Goal: Information Seeking & Learning: Check status

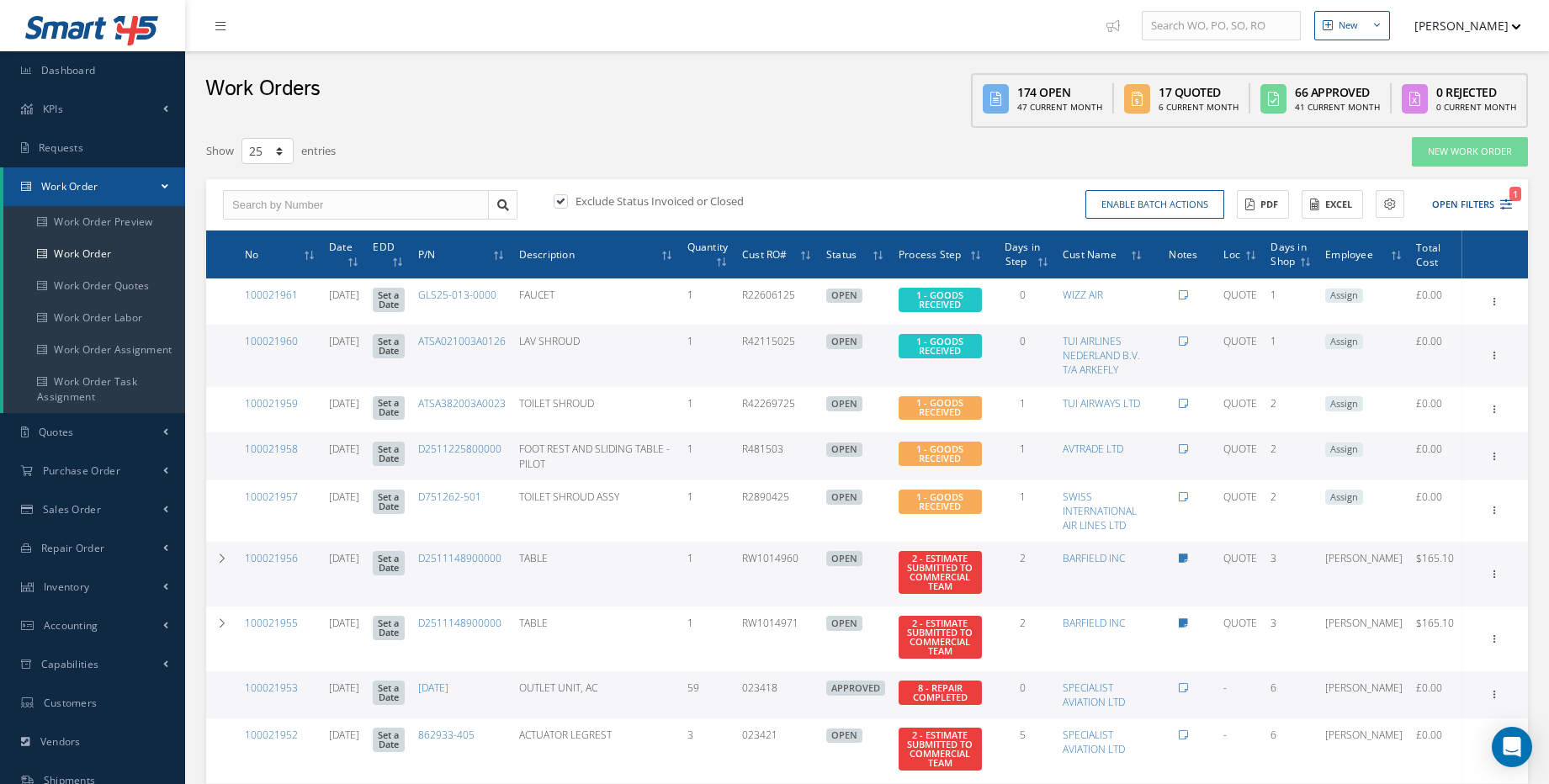
select select "25"
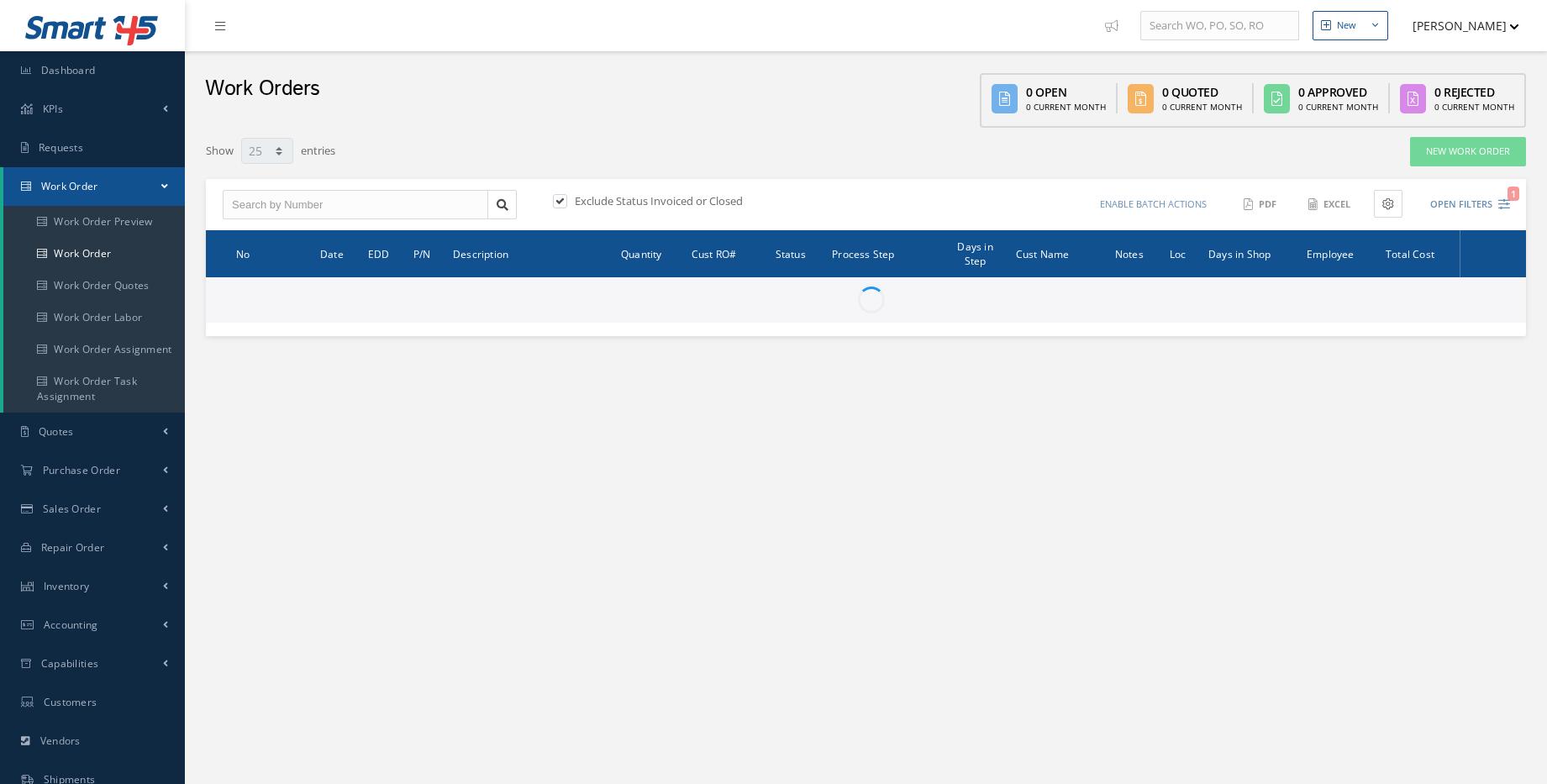
select select "25"
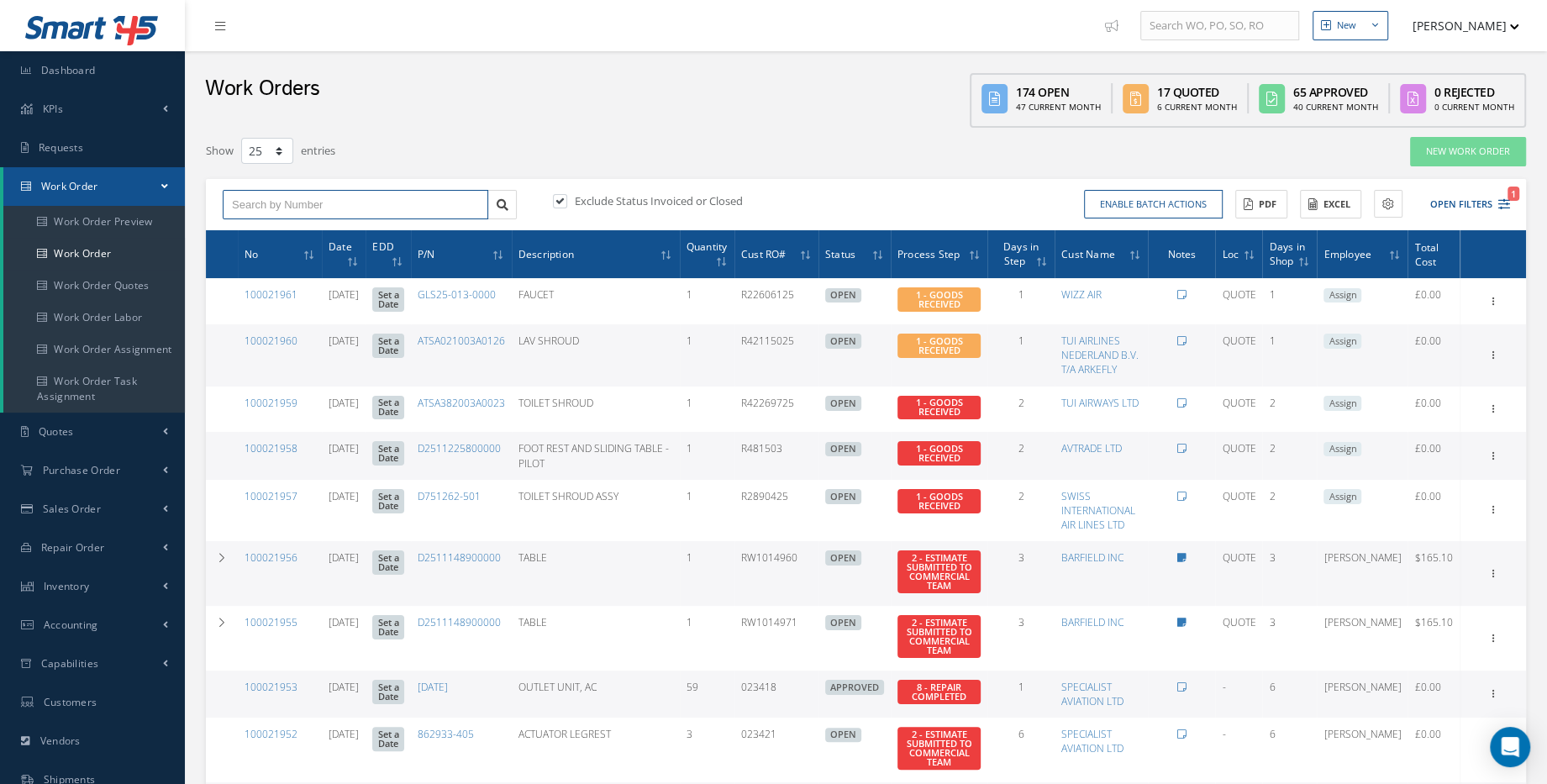
click at [320, 210] on input "text" at bounding box center [355, 205] width 265 height 30
paste input "P0051628"
type input "P0051628"
click at [99, 192] on link "Work Order" at bounding box center [94, 186] width 182 height 39
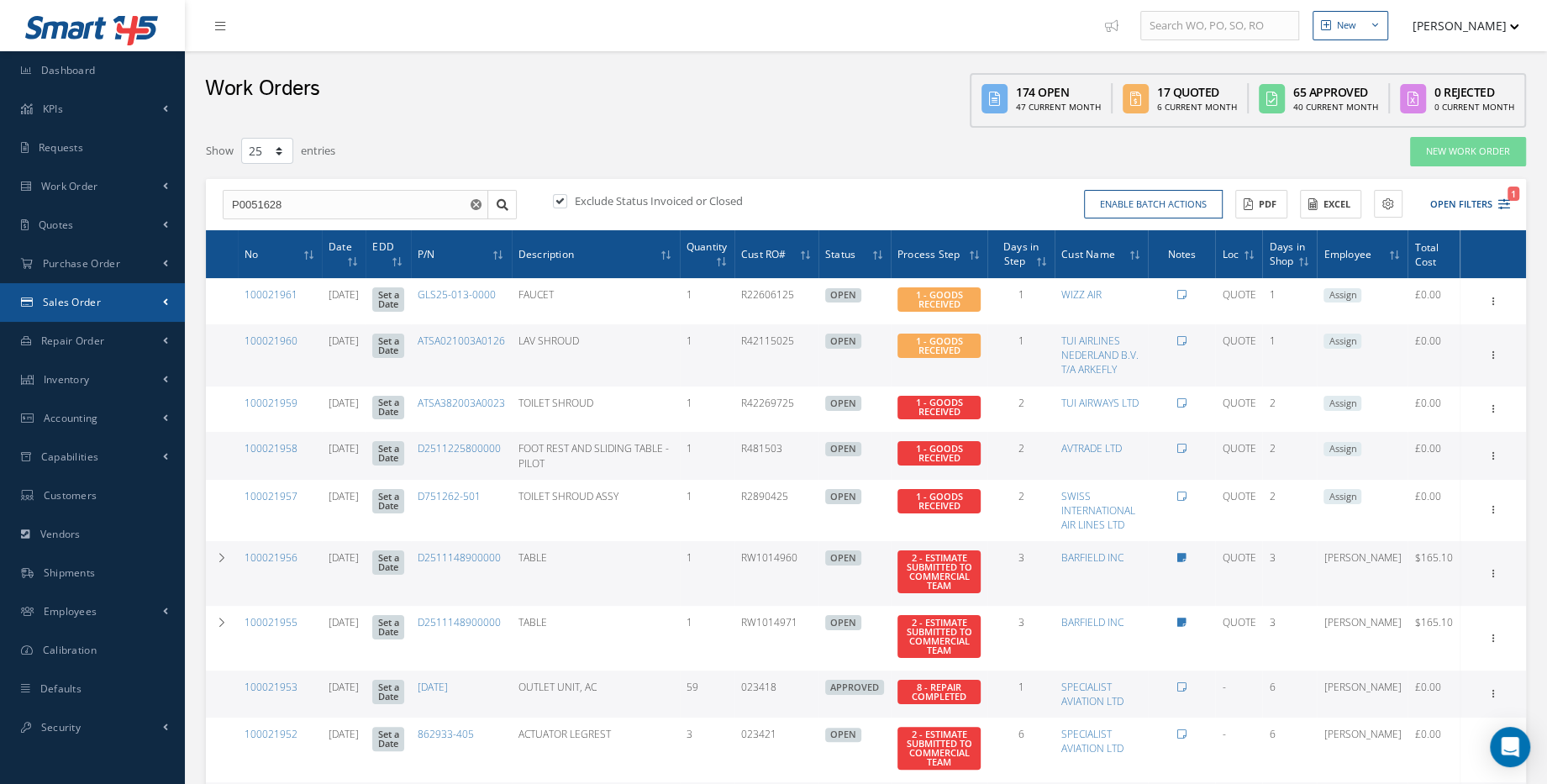
click at [87, 293] on link "Sales Order" at bounding box center [92, 302] width 185 height 39
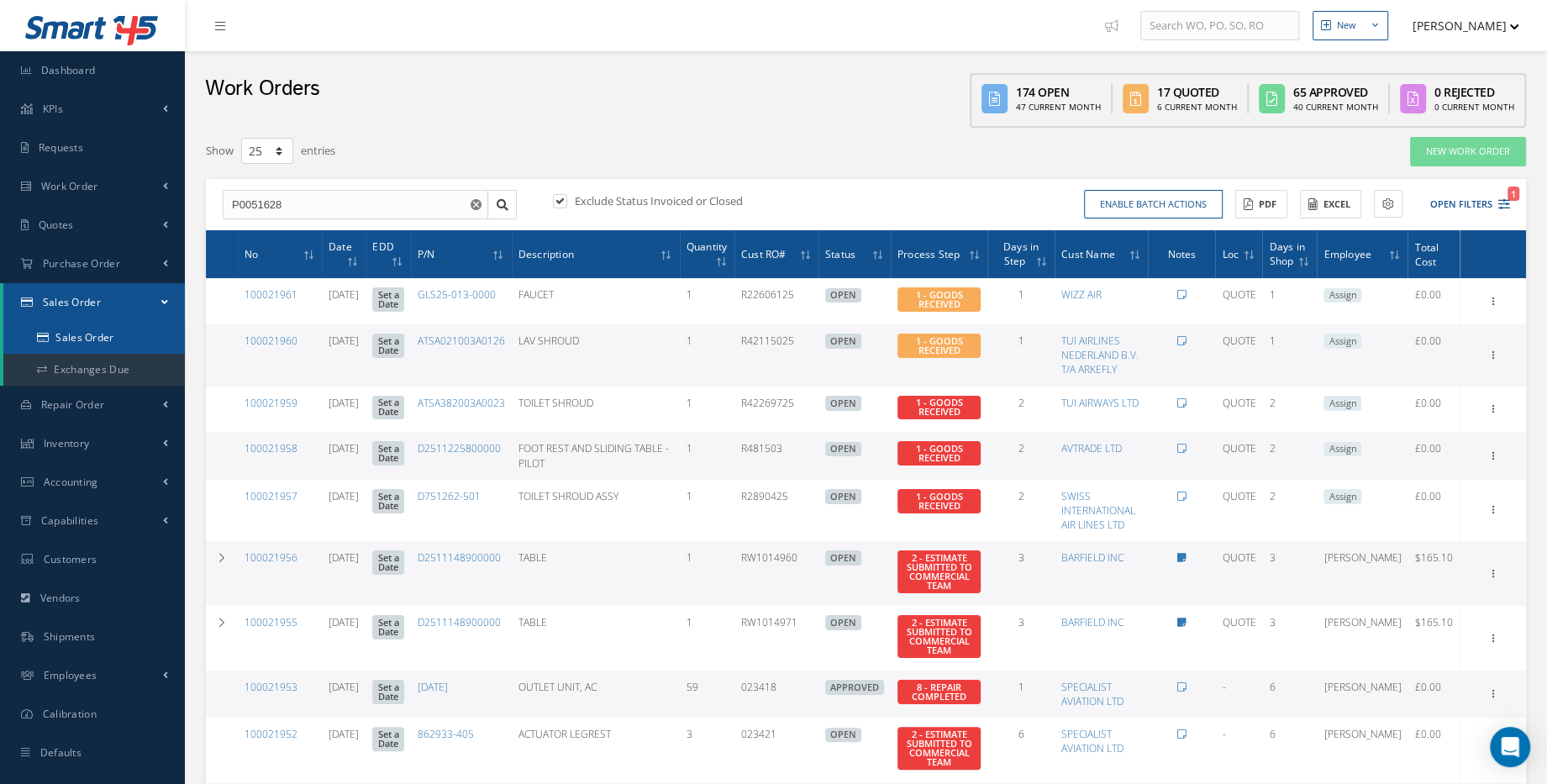
click at [101, 330] on link "Sales Order" at bounding box center [94, 337] width 182 height 32
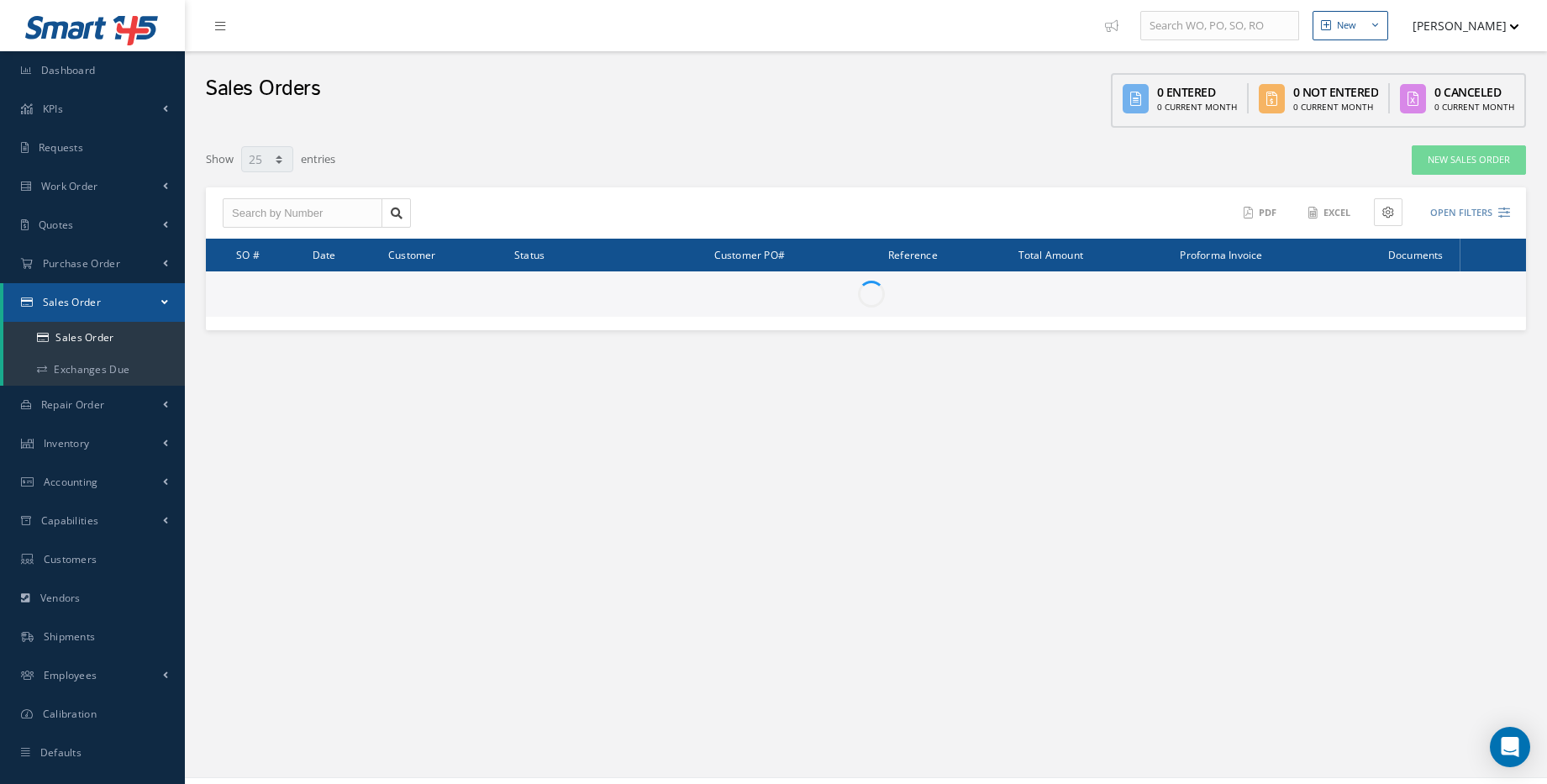
select select "25"
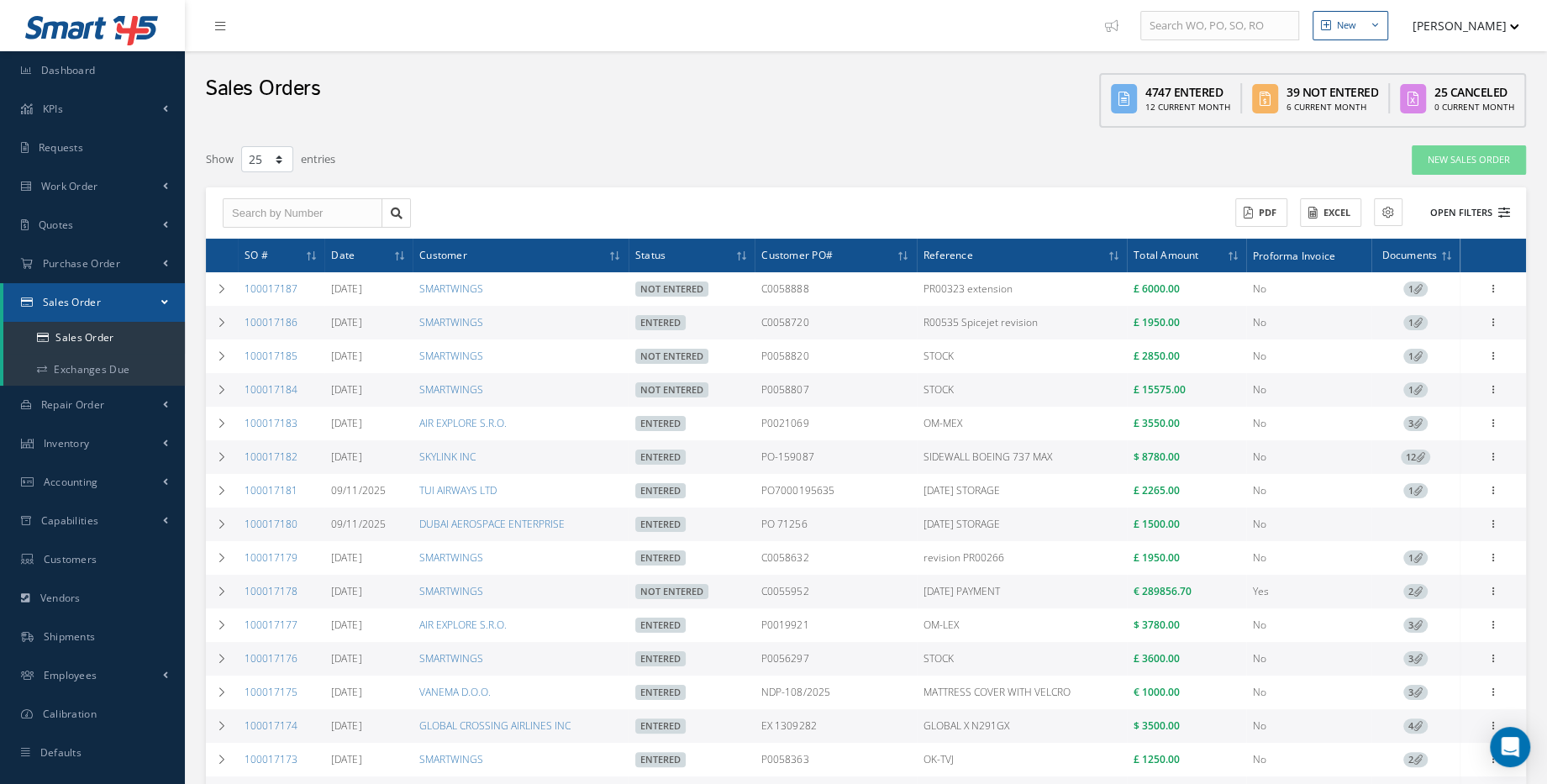
click at [1475, 210] on button "Open Filters" at bounding box center [1461, 212] width 95 height 27
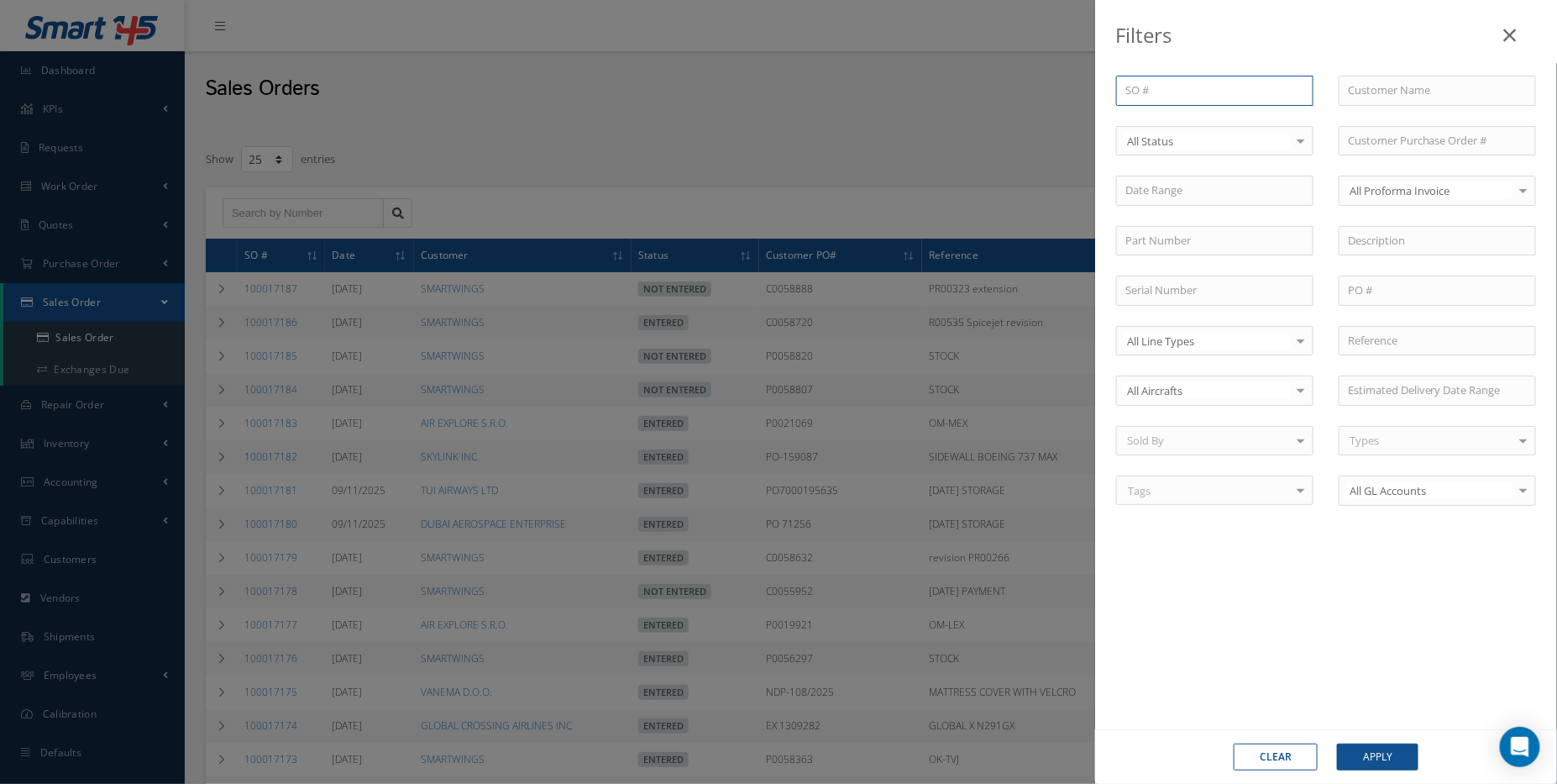
click at [1224, 95] on input "text" at bounding box center [1215, 90] width 197 height 30
click at [1415, 296] on input "text" at bounding box center [1438, 290] width 197 height 30
paste input "P0051628"
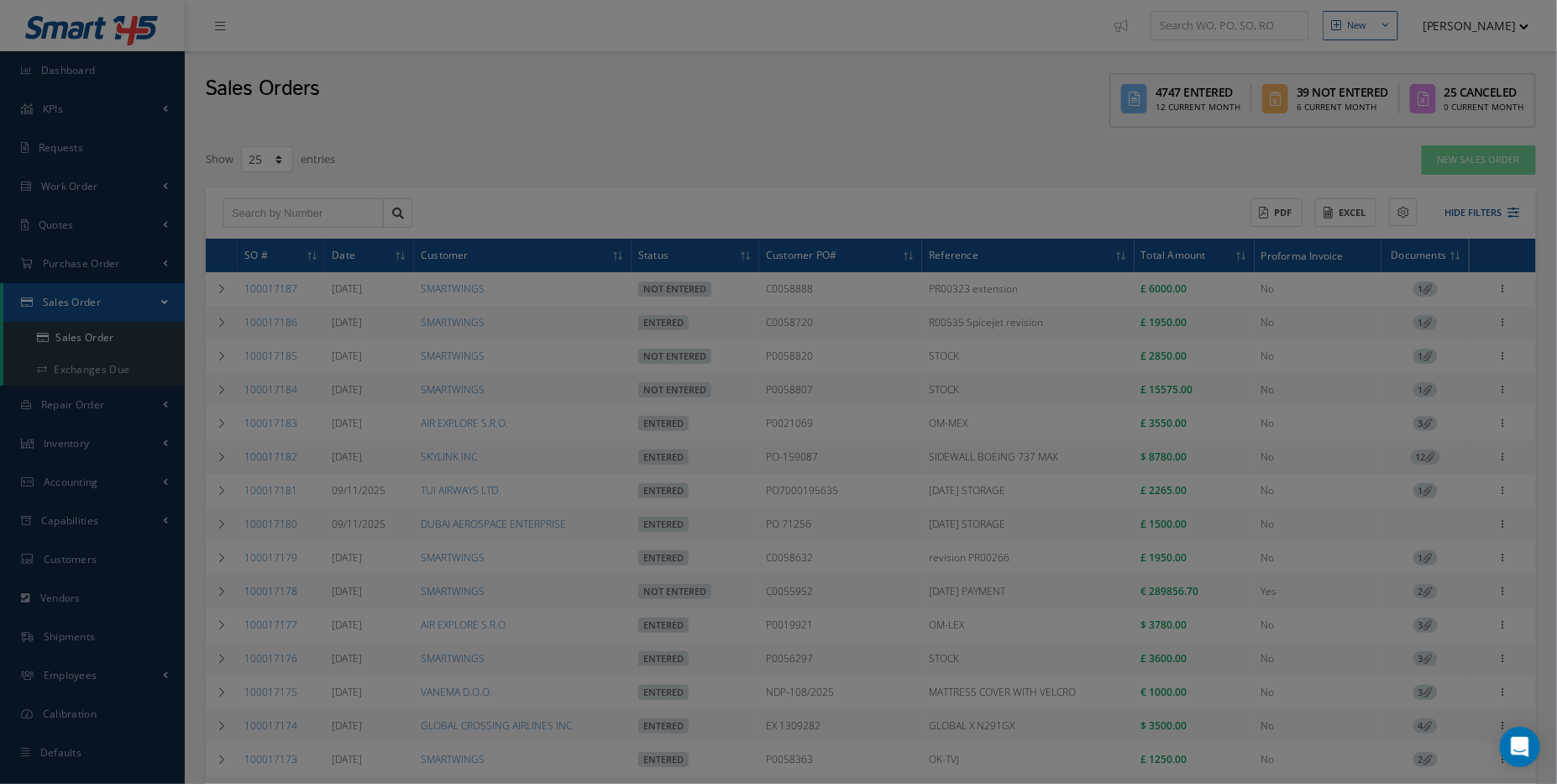
type input "P0051628"
click at [1487, 212] on div "SO # Customer Name Select All Status All Status Entered Not Entered Canceled No…" at bounding box center [1326, 300] width 445 height 450
click at [526, 123] on div "Filters SO # Customer Name Select All Status All Status Entered Not Entered Can…" at bounding box center [778, 392] width 1557 height 784
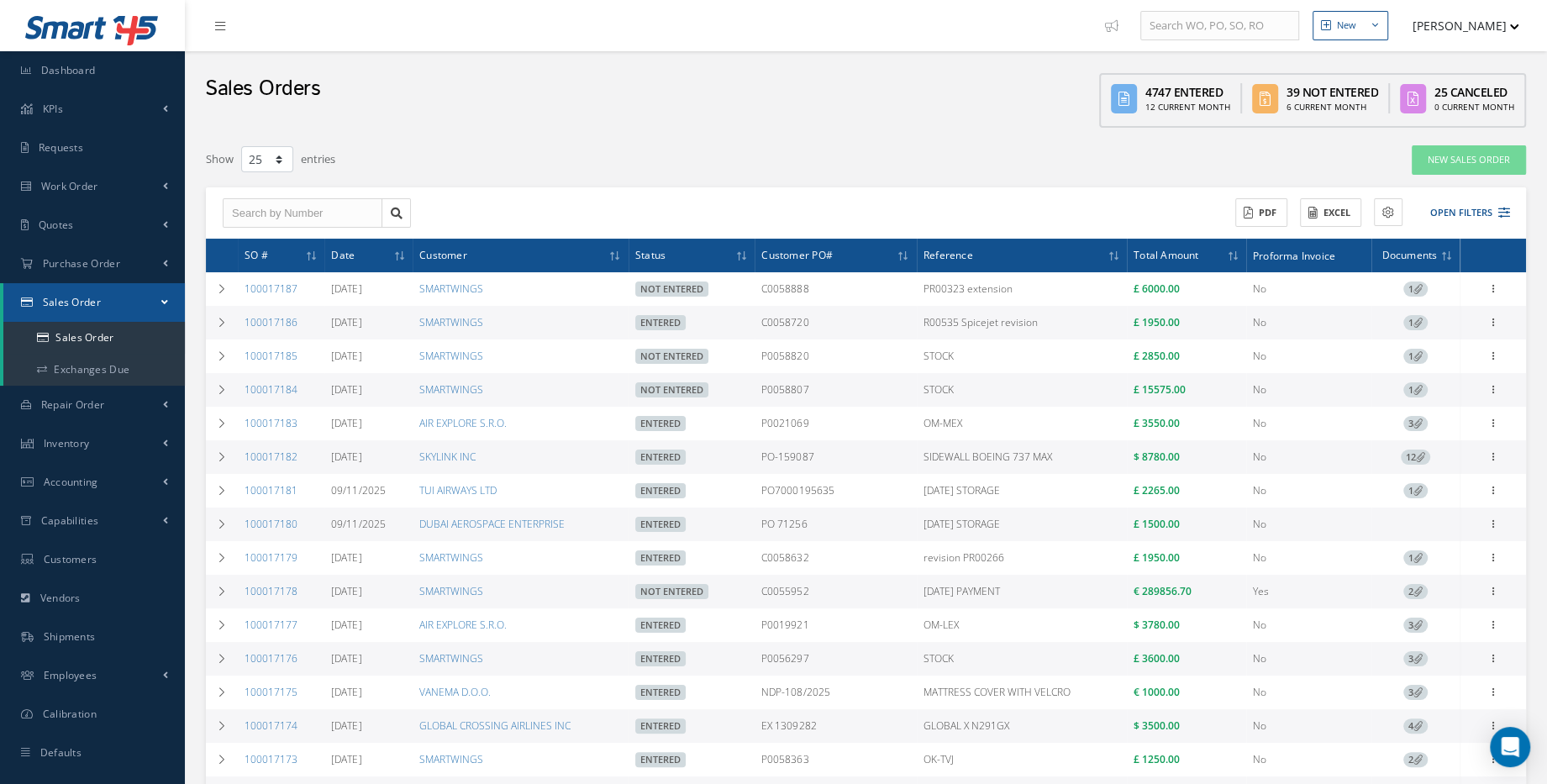
click at [1525, 222] on div "ACTIONS Receive Payments Select Customer Cabinair Services 1ST CHOICE AEROSPACE…" at bounding box center [866, 212] width 1320 height 52
click at [1494, 214] on button "Open Filters" at bounding box center [1461, 212] width 95 height 27
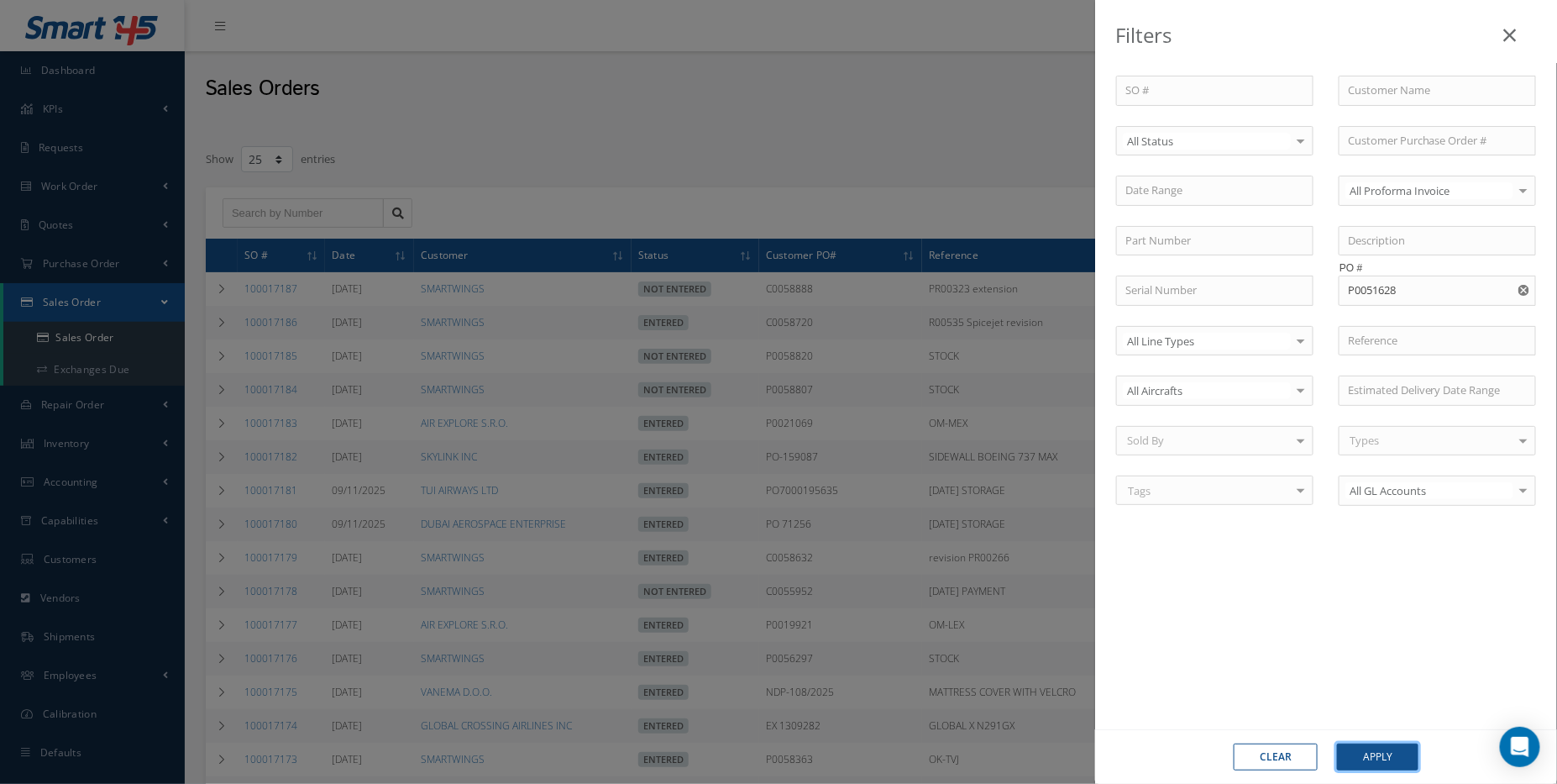
click at [1388, 754] on button "Apply" at bounding box center [1377, 757] width 82 height 27
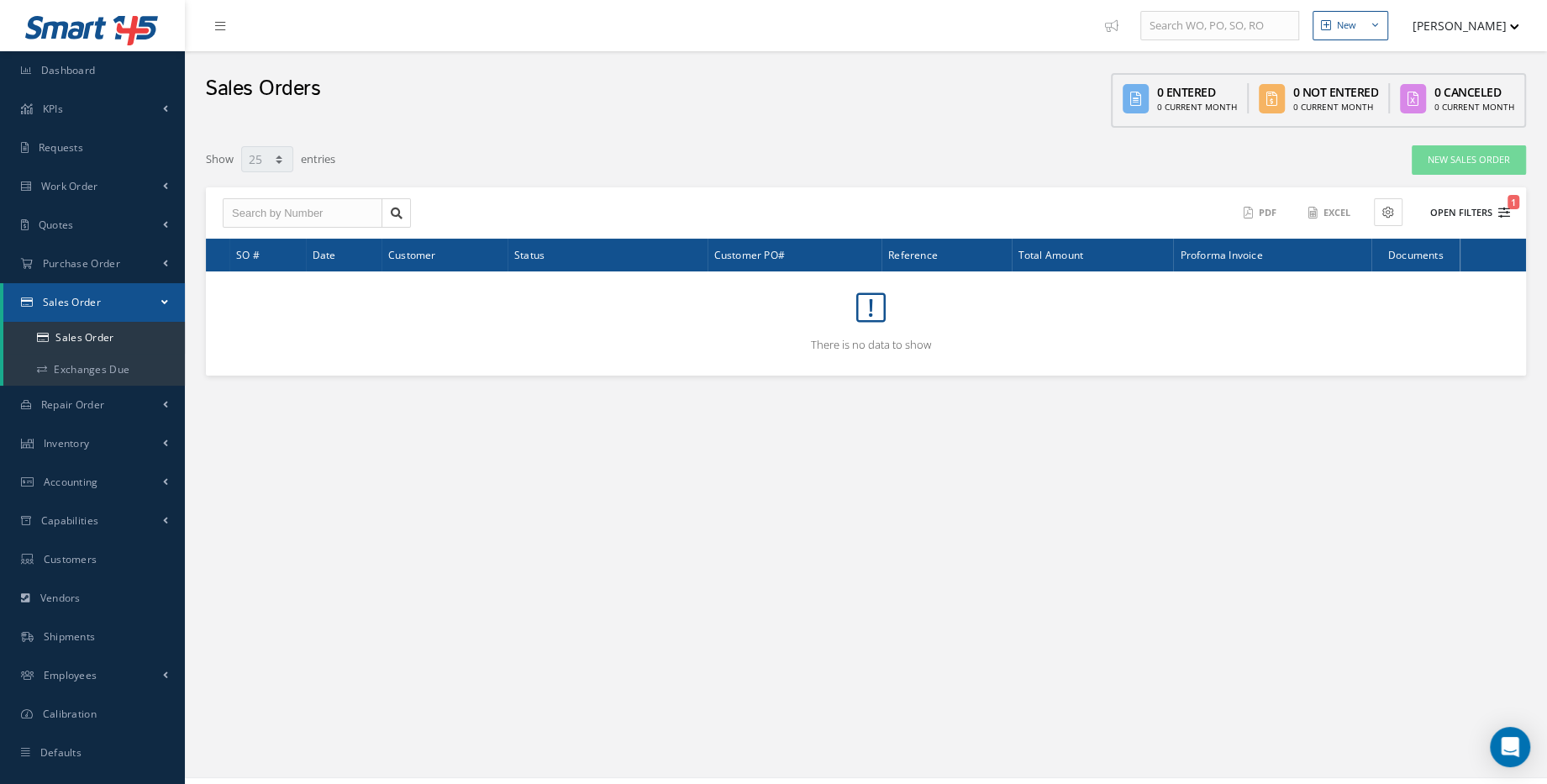
click at [1492, 210] on button "Open Filters 1" at bounding box center [1461, 212] width 95 height 27
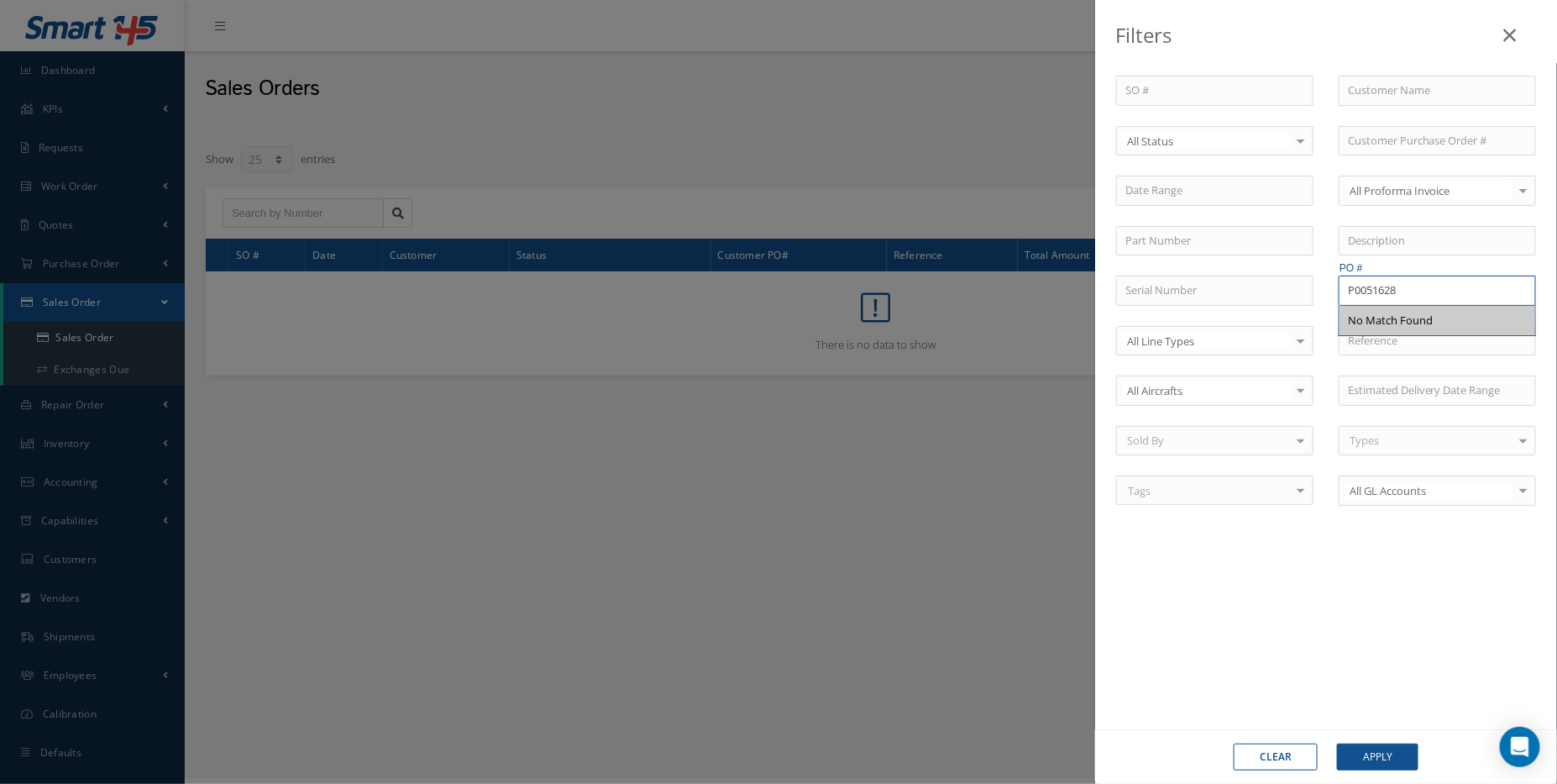
click at [1348, 290] on input "P0051628" at bounding box center [1438, 290] width 197 height 30
click at [807, 171] on div "Filters SO # Customer Name Select All Status All Status Entered Not Entered Can…" at bounding box center [778, 392] width 1557 height 784
